Goal: Transaction & Acquisition: Download file/media

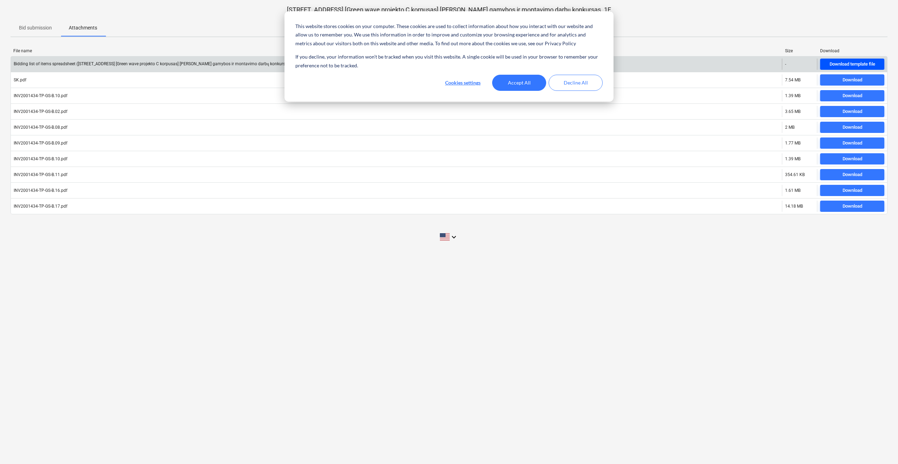
click at [840, 60] on button "Download template file" at bounding box center [852, 64] width 64 height 11
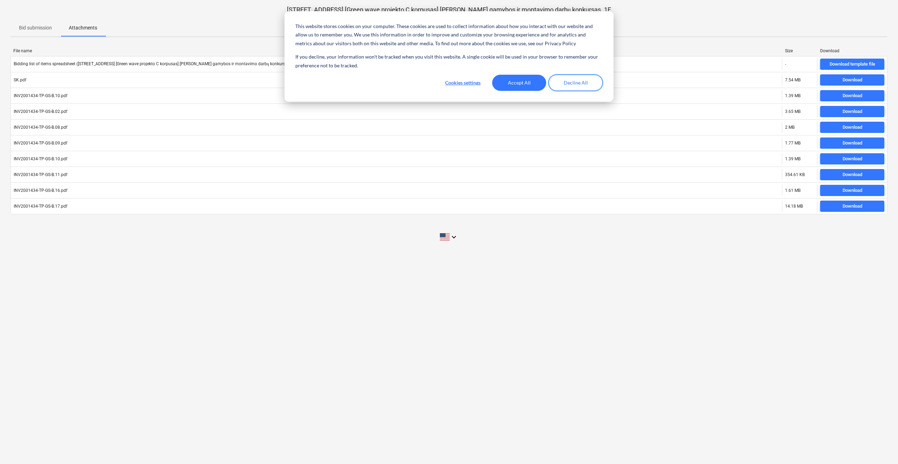
click at [565, 85] on button "Decline All" at bounding box center [575, 83] width 54 height 16
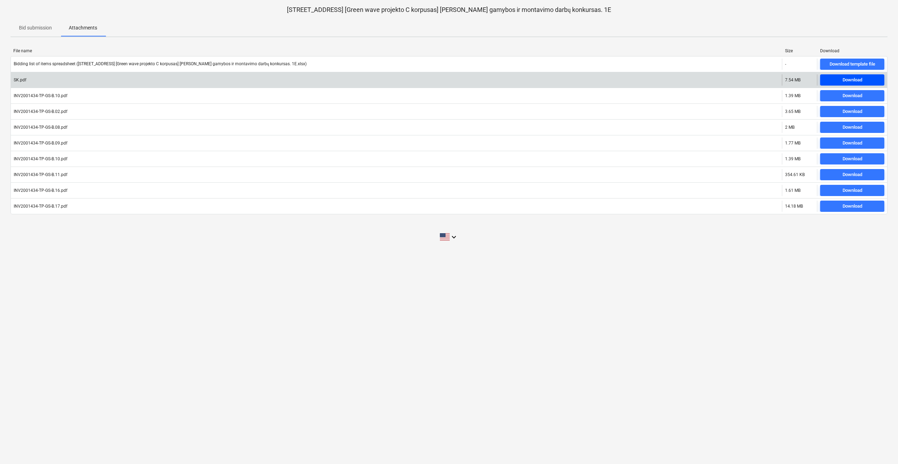
click at [851, 83] on div "Download" at bounding box center [852, 80] width 20 height 8
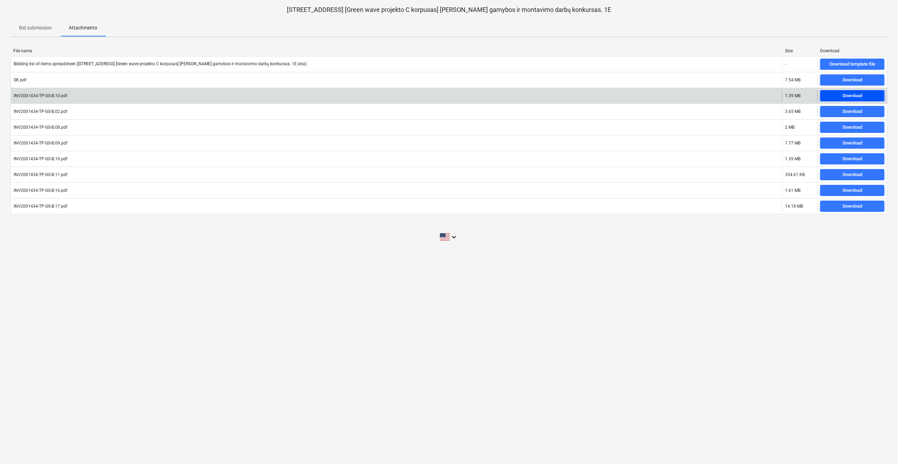
click at [858, 94] on div "Download" at bounding box center [852, 96] width 20 height 8
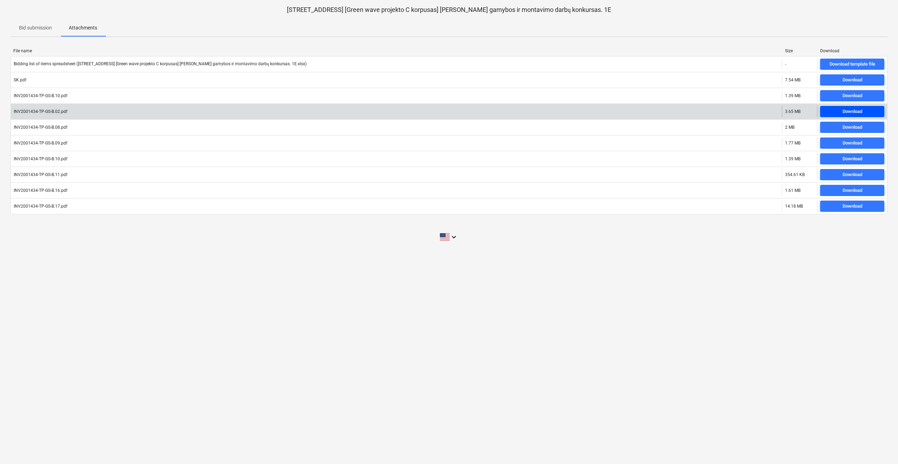
click at [855, 112] on div "Download" at bounding box center [852, 112] width 20 height 8
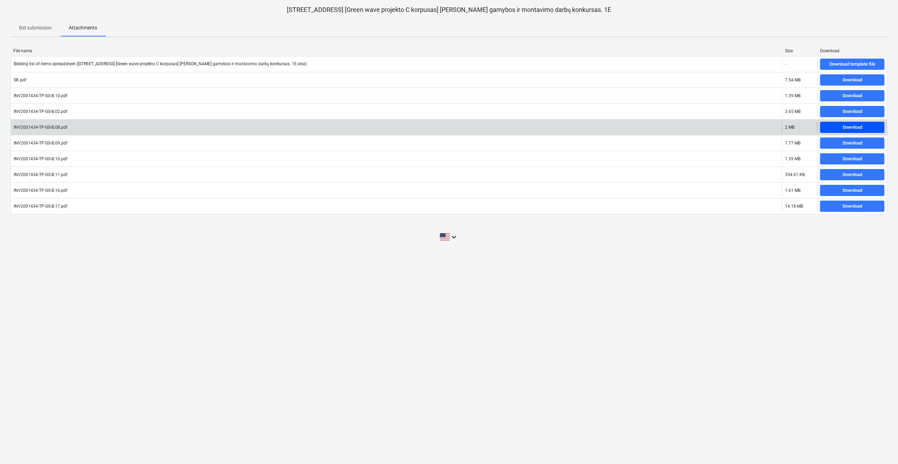
click at [856, 123] on button "Download" at bounding box center [852, 127] width 64 height 11
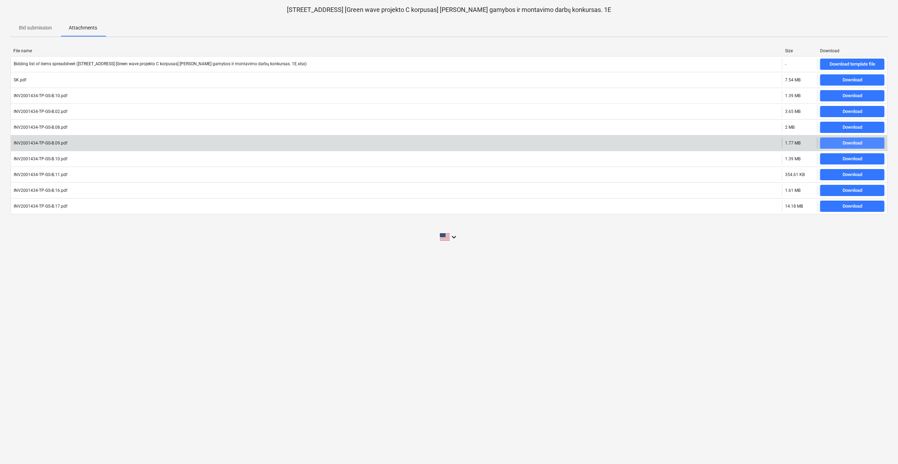
click at [856, 144] on div "Download" at bounding box center [852, 143] width 20 height 8
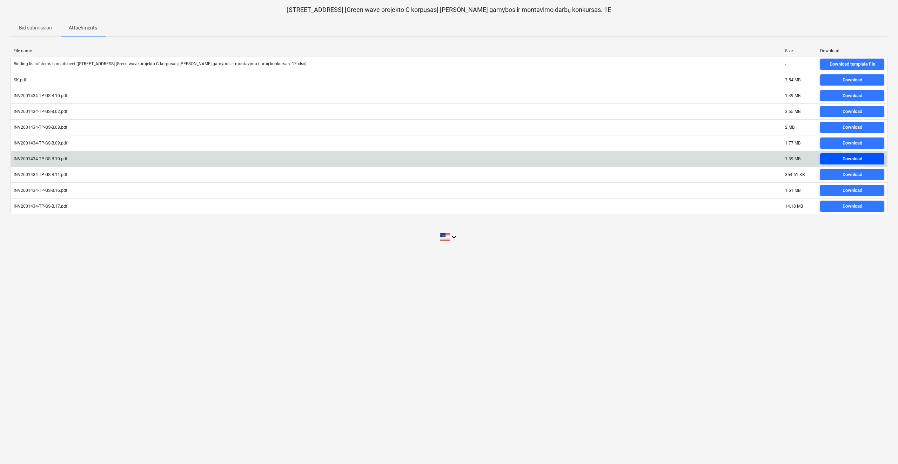
click at [856, 159] on div "Download" at bounding box center [852, 159] width 20 height 8
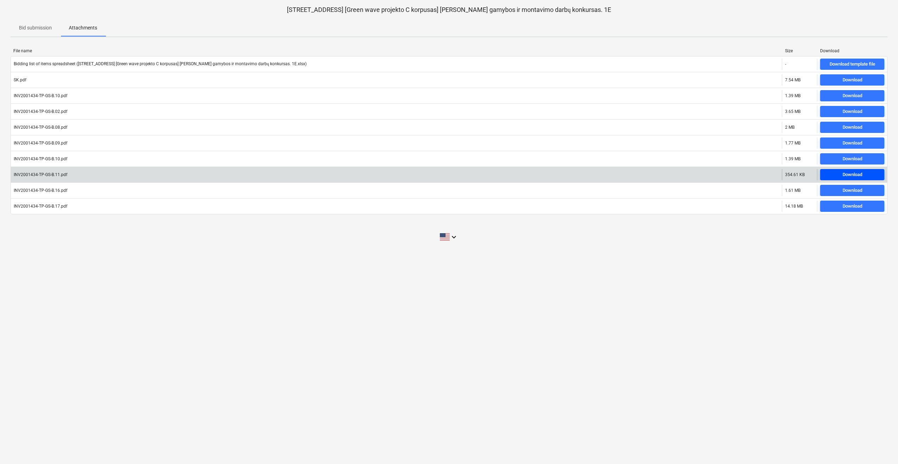
click at [857, 172] on div "Download" at bounding box center [852, 175] width 20 height 8
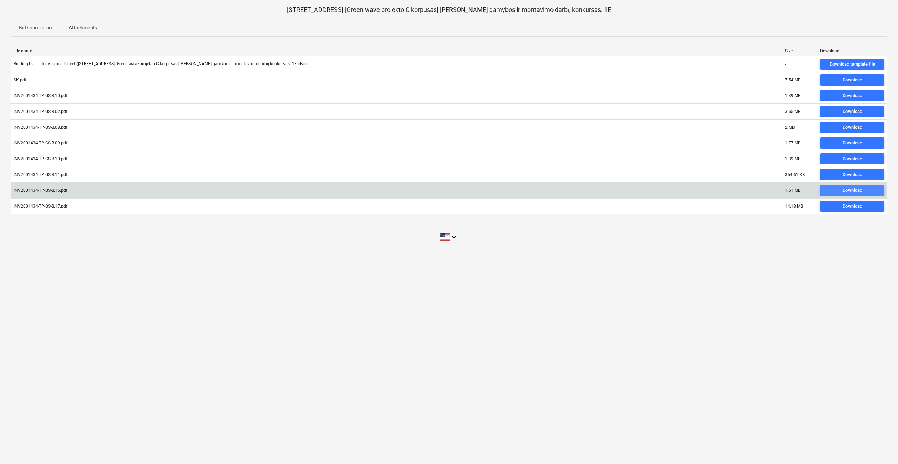
click at [860, 190] on div "Download" at bounding box center [852, 191] width 20 height 8
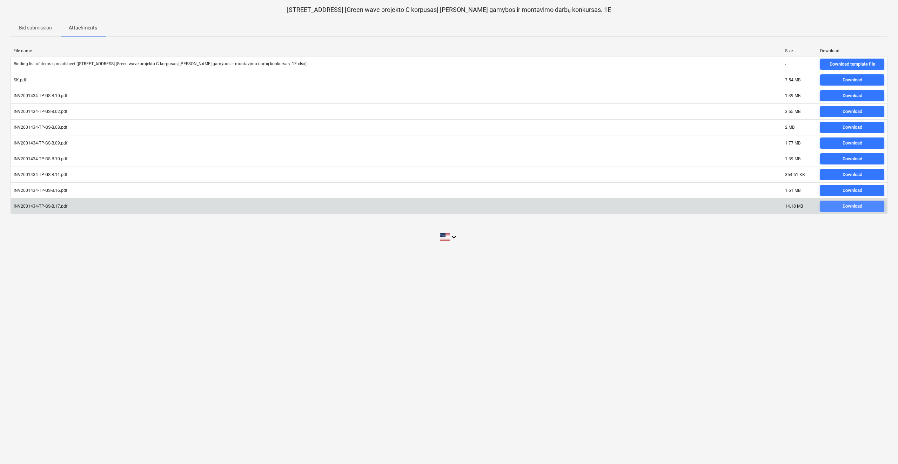
click at [862, 205] on div "Download" at bounding box center [852, 206] width 20 height 8
